Goal: Information Seeking & Learning: Learn about a topic

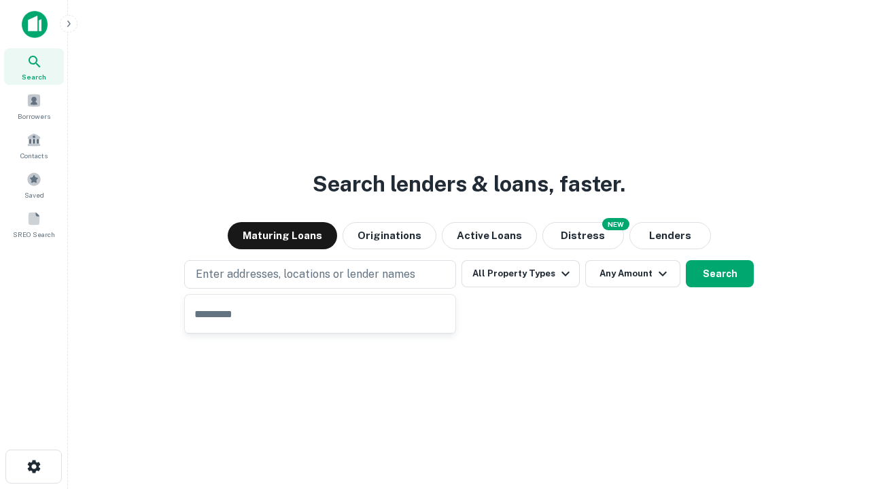
type input "**********"
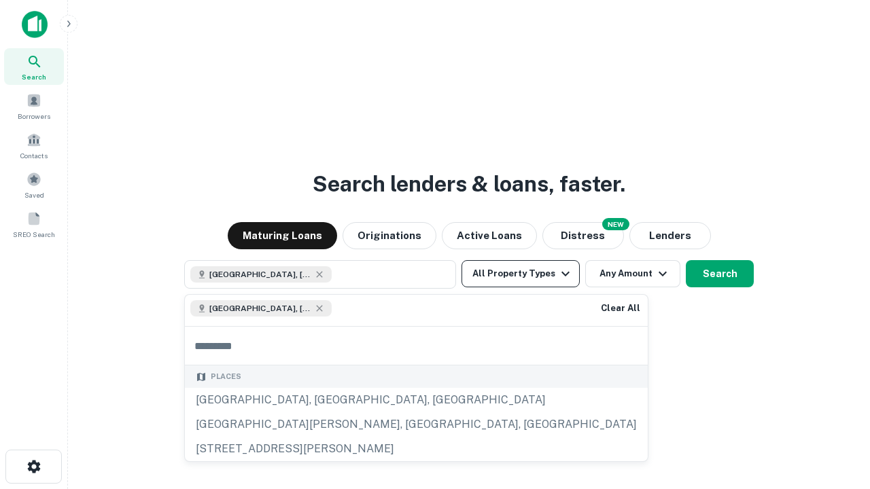
click at [520, 274] on button "All Property Types" at bounding box center [520, 273] width 118 height 27
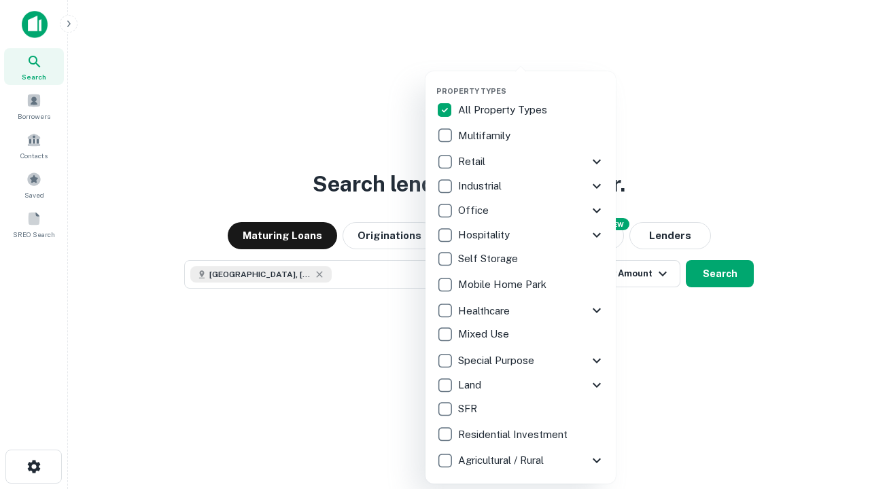
click at [531, 82] on button "button" at bounding box center [531, 82] width 190 height 1
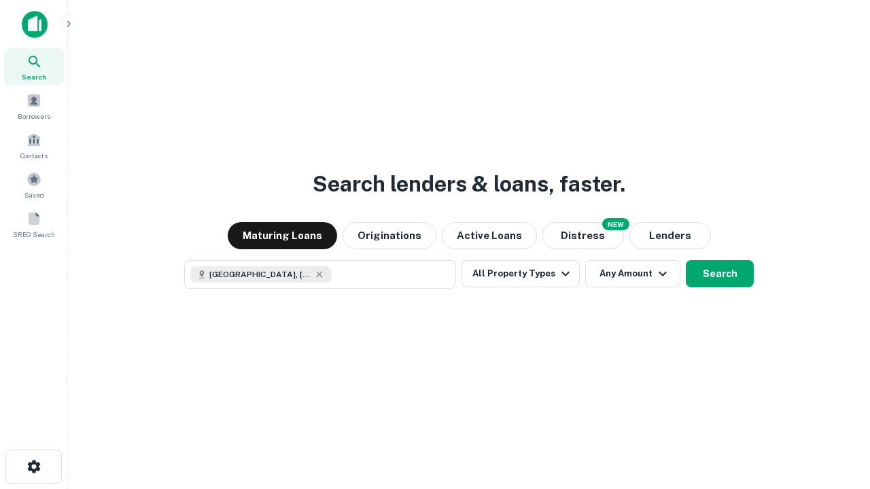
scroll to position [22, 0]
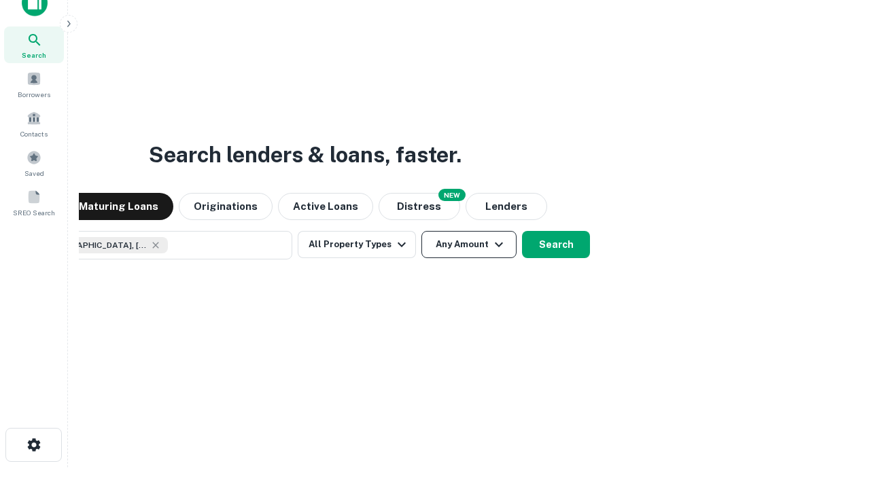
click at [421, 231] on button "Any Amount" at bounding box center [468, 244] width 95 height 27
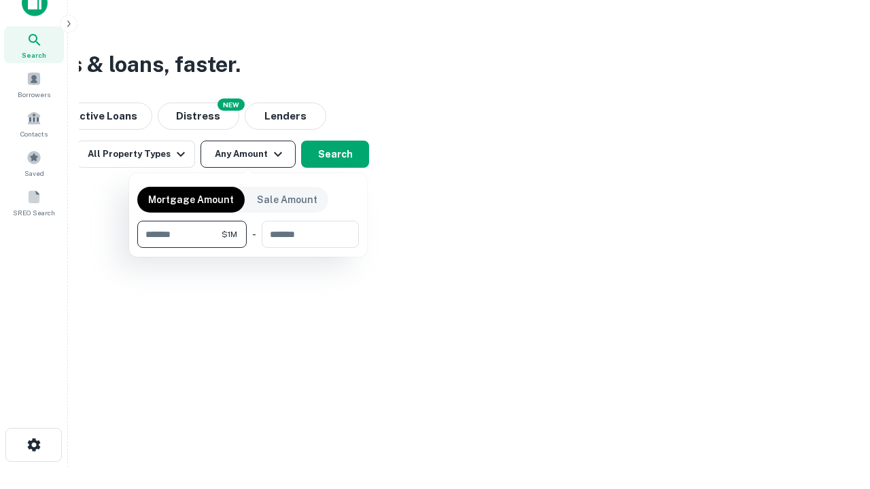
type input "*******"
click at [248, 248] on button "button" at bounding box center [248, 248] width 222 height 1
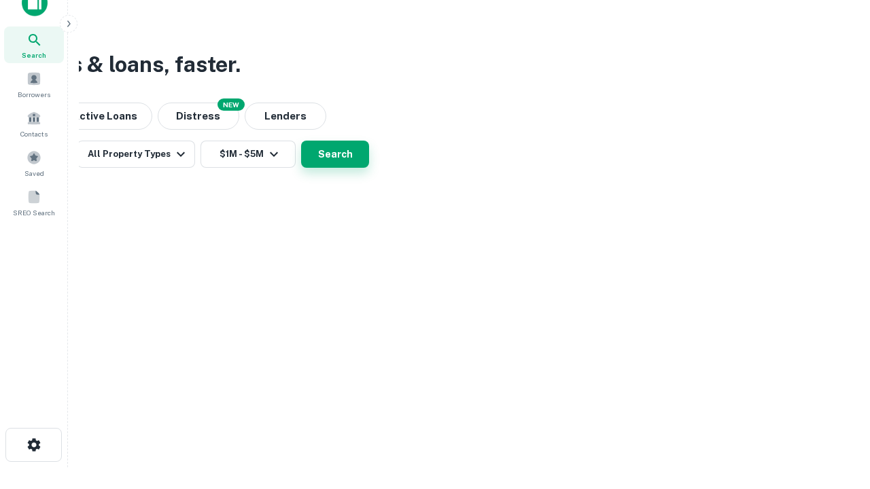
click at [369, 168] on button "Search" at bounding box center [335, 154] width 68 height 27
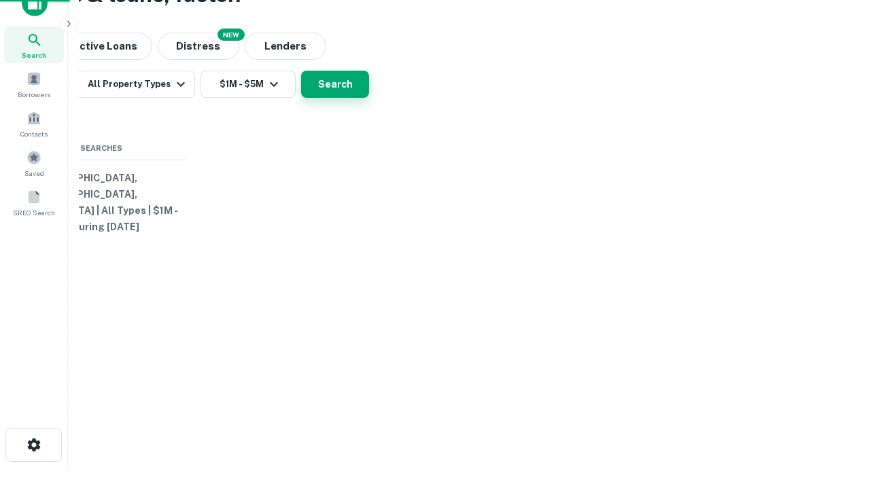
scroll to position [0, 251]
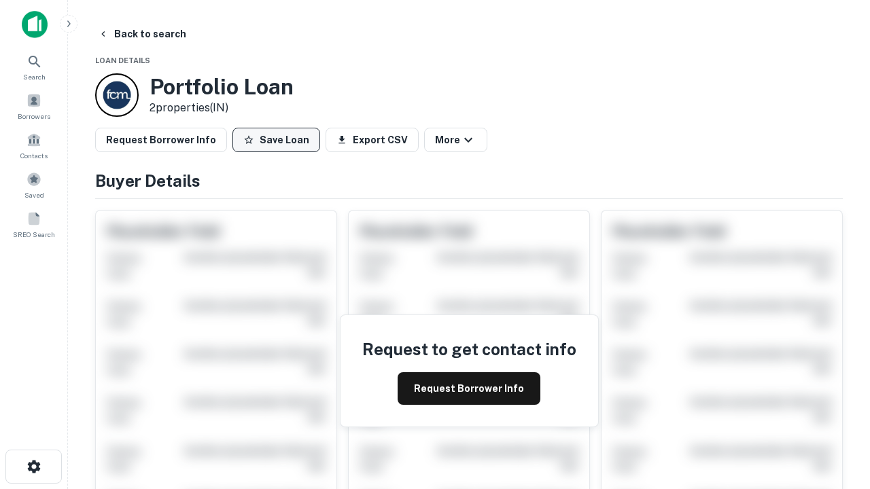
click at [276, 140] on button "Save Loan" at bounding box center [276, 140] width 88 height 24
click at [279, 140] on button "Save Loan" at bounding box center [276, 140] width 88 height 24
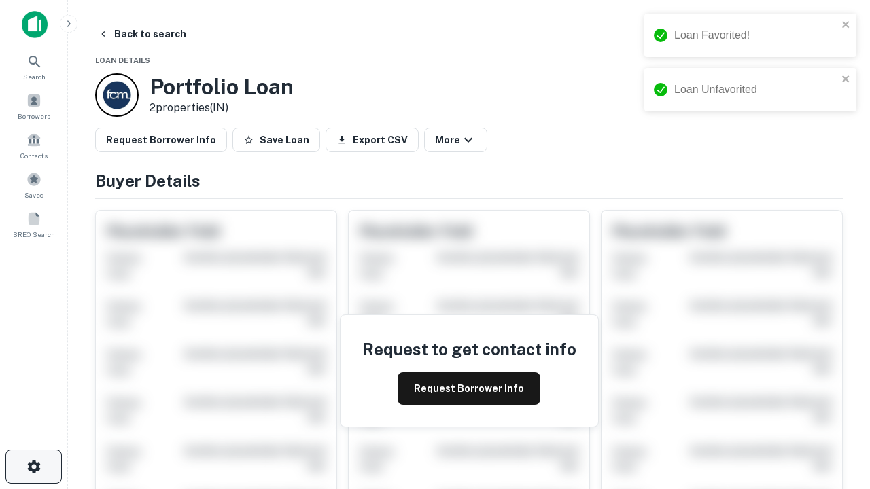
click at [33, 467] on icon "button" at bounding box center [34, 467] width 16 height 16
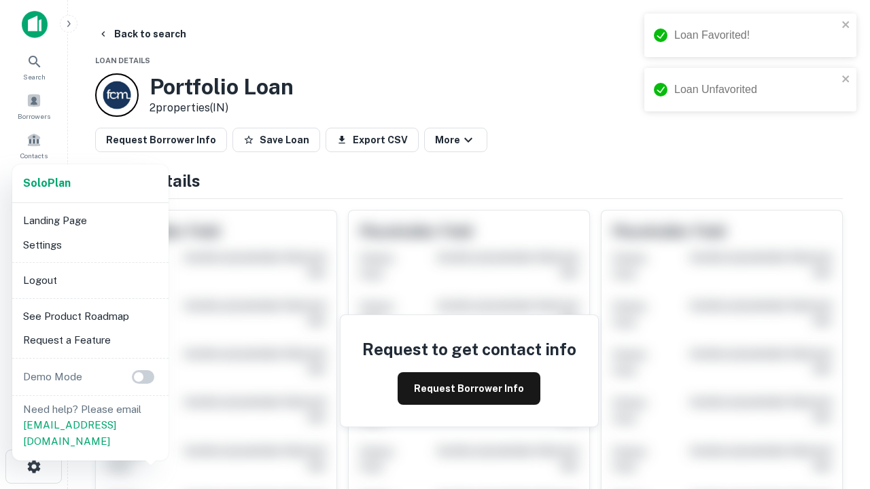
click at [90, 280] on li "Logout" at bounding box center [90, 280] width 145 height 24
